Goal: Transaction & Acquisition: Book appointment/travel/reservation

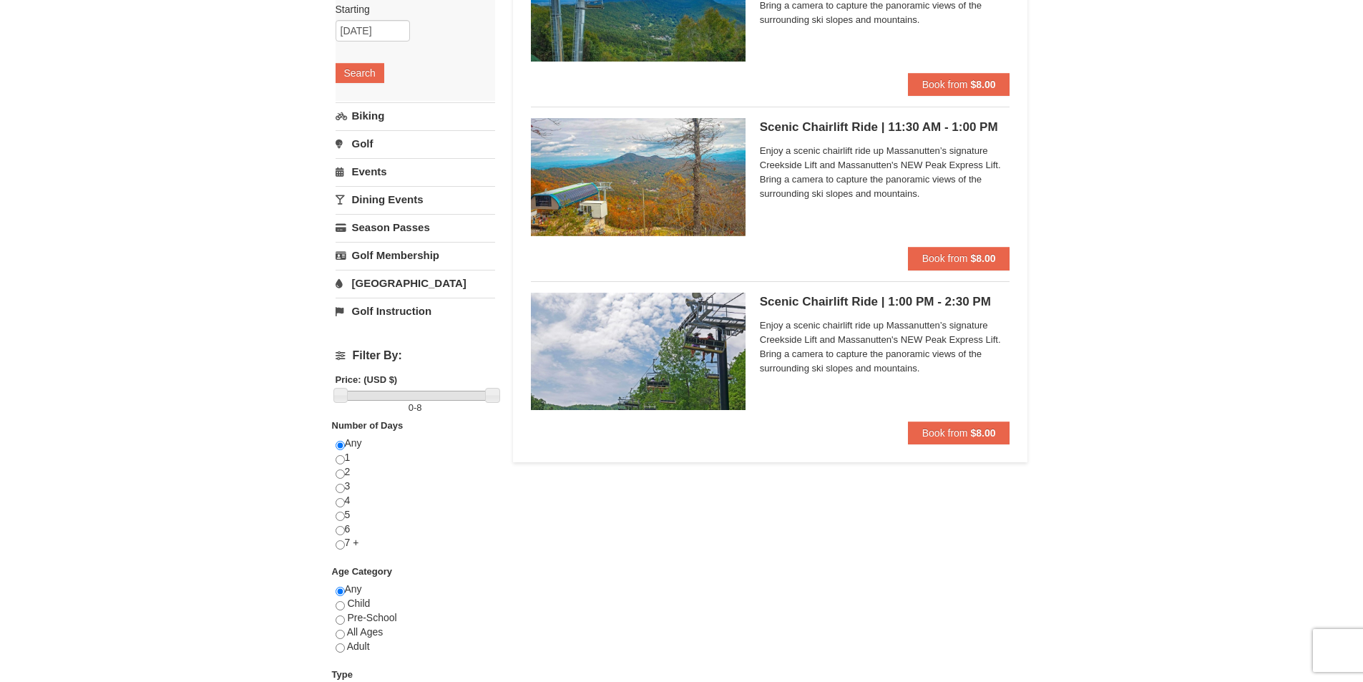
scroll to position [215, 0]
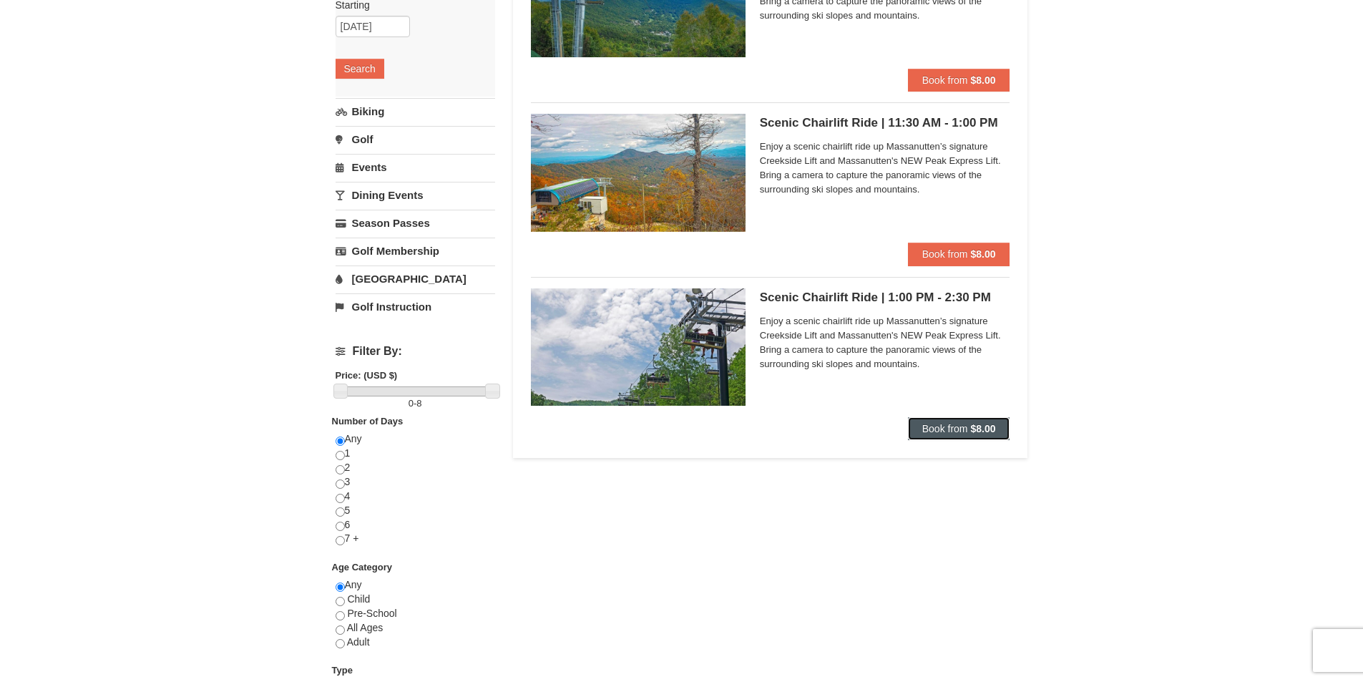
click at [965, 436] on button "Book from $8.00" at bounding box center [959, 428] width 102 height 23
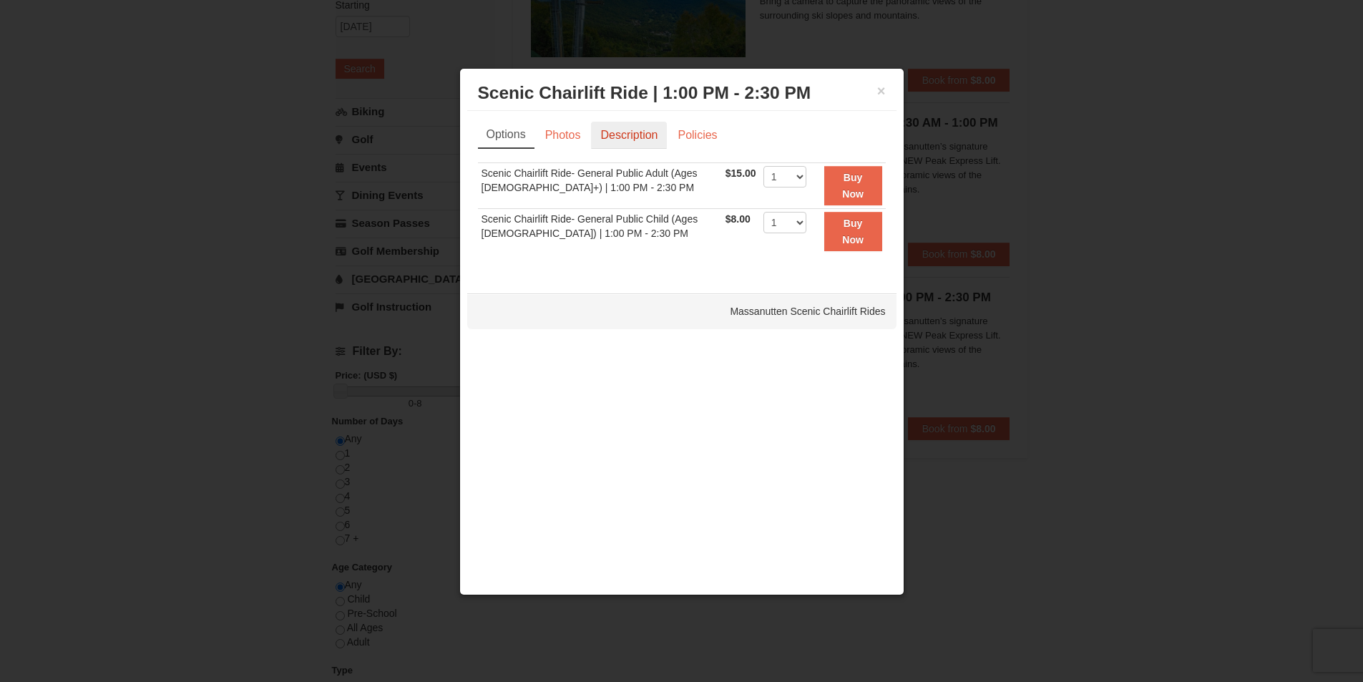
click at [593, 142] on link "Description" at bounding box center [629, 135] width 76 height 27
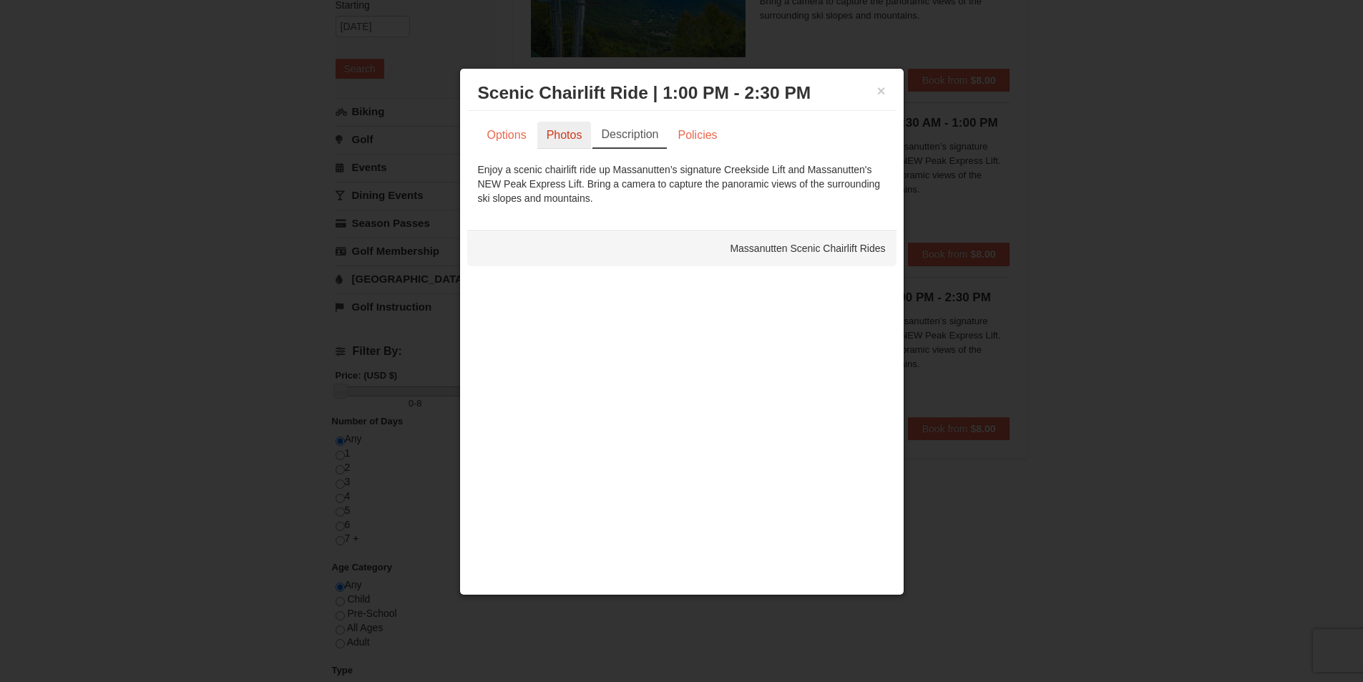
click at [575, 143] on link "Photos" at bounding box center [564, 135] width 54 height 27
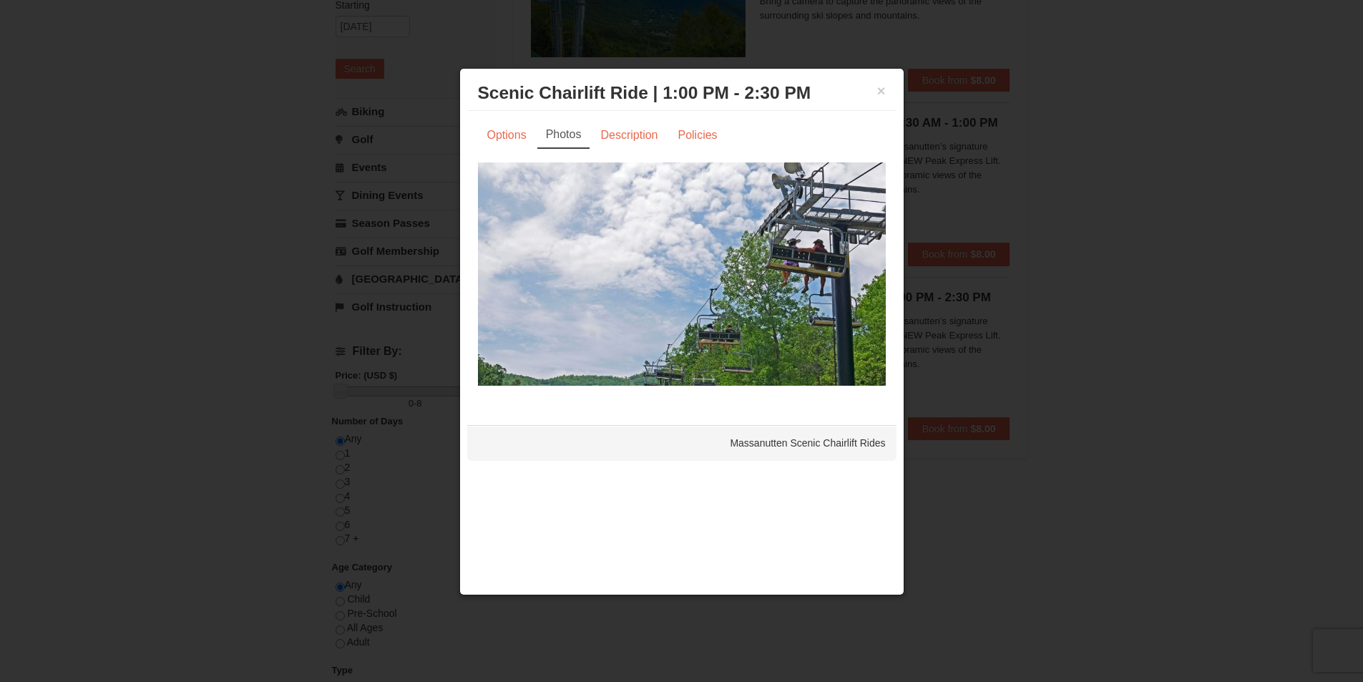
click at [795, 303] on img at bounding box center [682, 273] width 408 height 223
click at [891, 100] on div "× Scenic Chairlift Ride | 1:00 PM - 2:30 PM Massanutten Scenic Chairlift Rides" at bounding box center [681, 93] width 429 height 35
click at [886, 91] on div "× Scenic Chairlift Ride | 1:00 PM - 2:30 PM Massanutten Scenic Chairlift Rides" at bounding box center [681, 93] width 429 height 35
click at [882, 93] on button "×" at bounding box center [881, 91] width 9 height 14
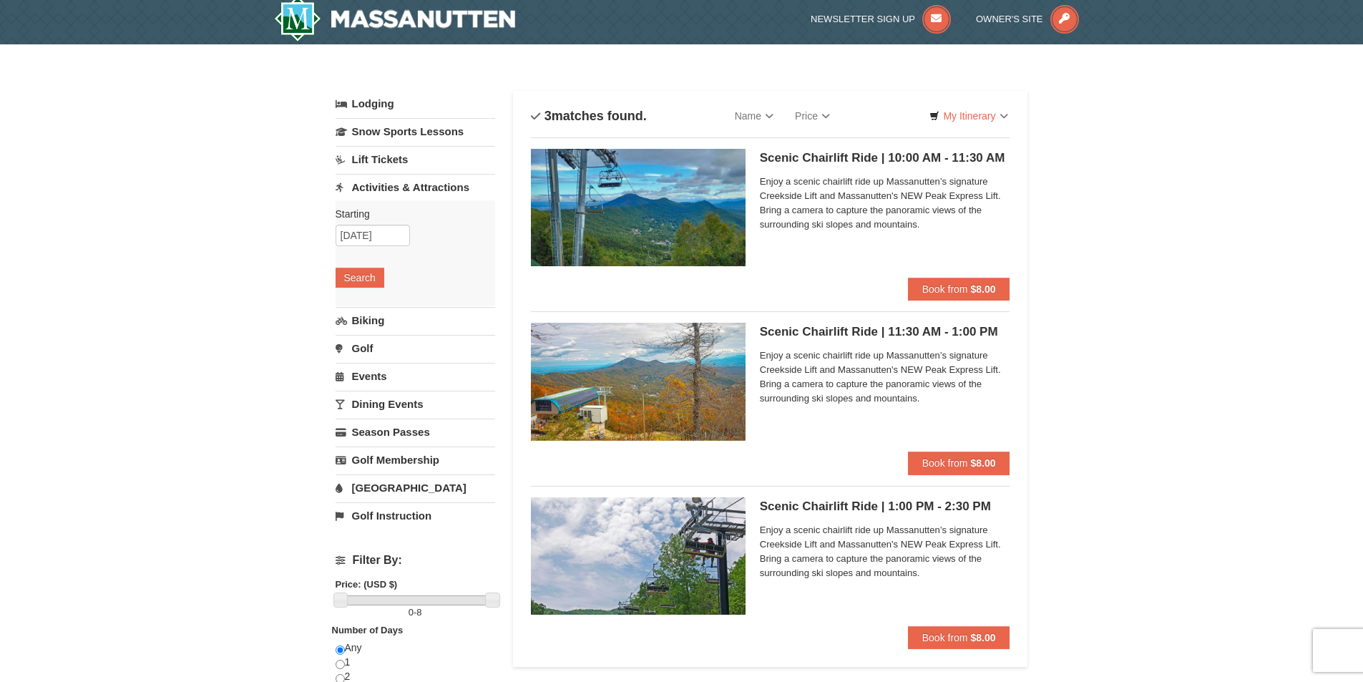
scroll to position [0, 0]
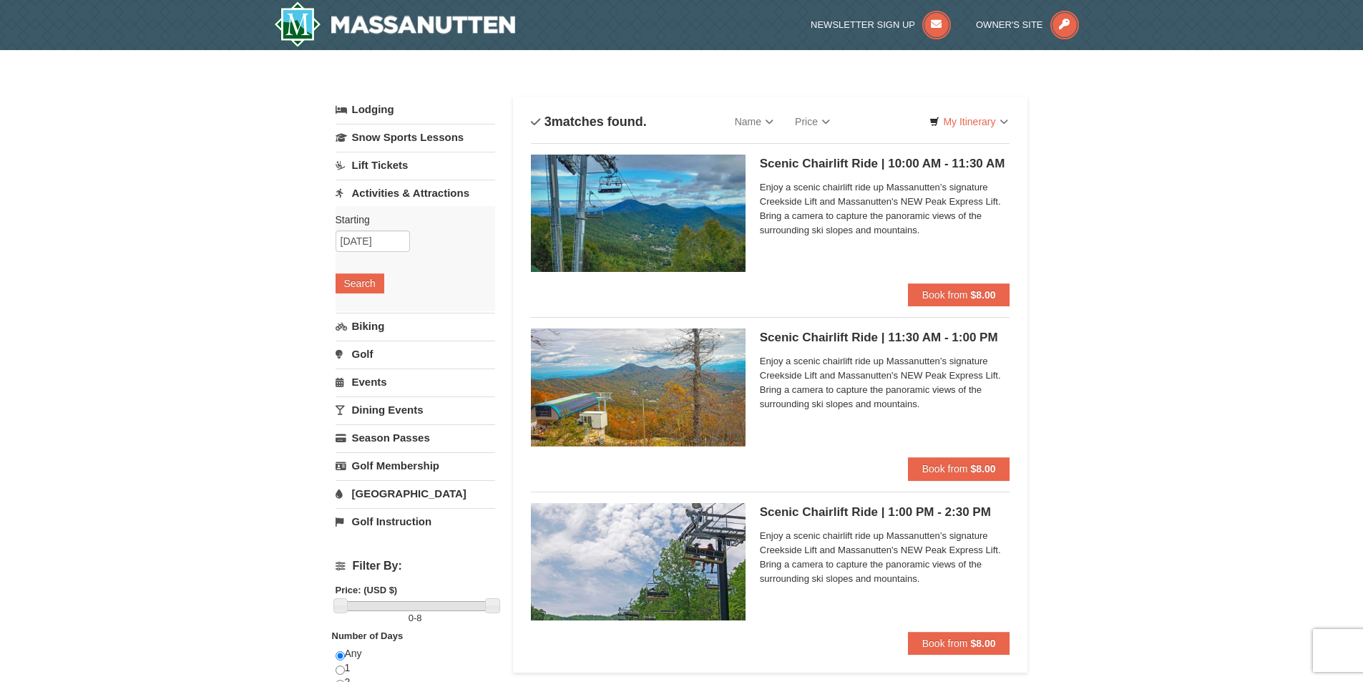
click at [394, 160] on link "Lift Tickets" at bounding box center [416, 165] width 160 height 26
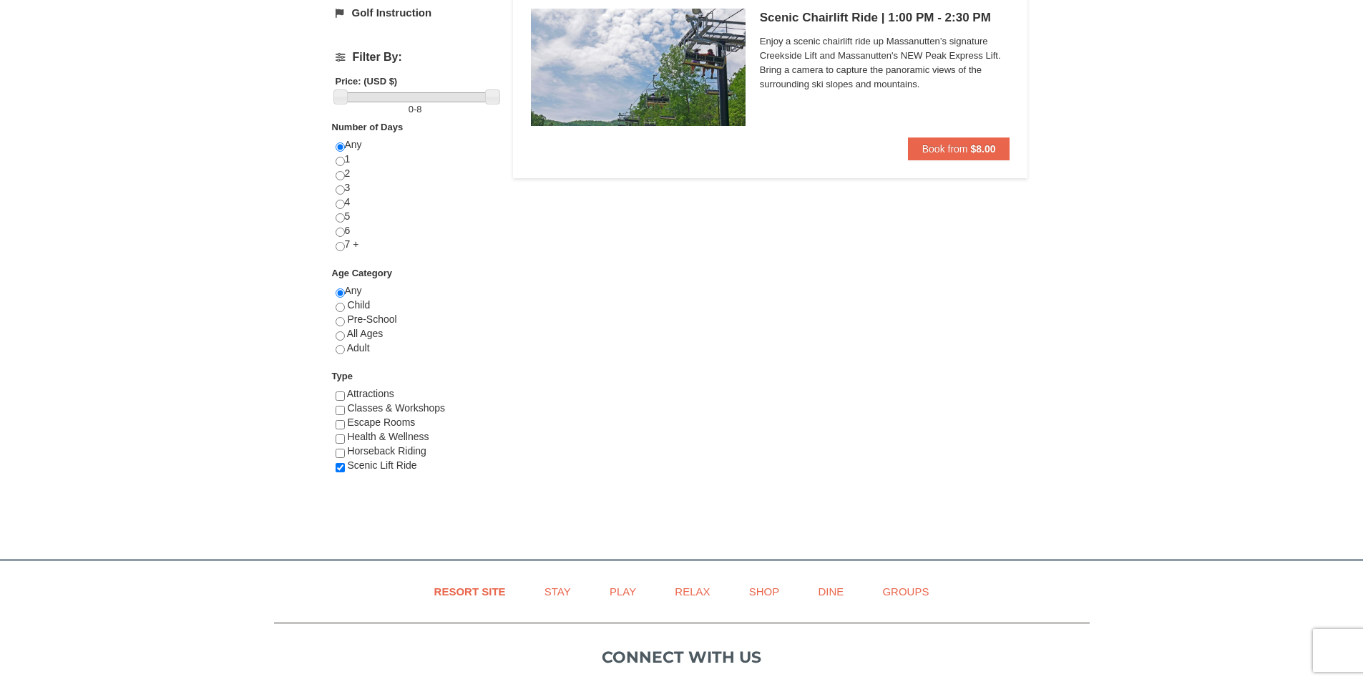
scroll to position [501, 0]
